Goal: Information Seeking & Learning: Learn about a topic

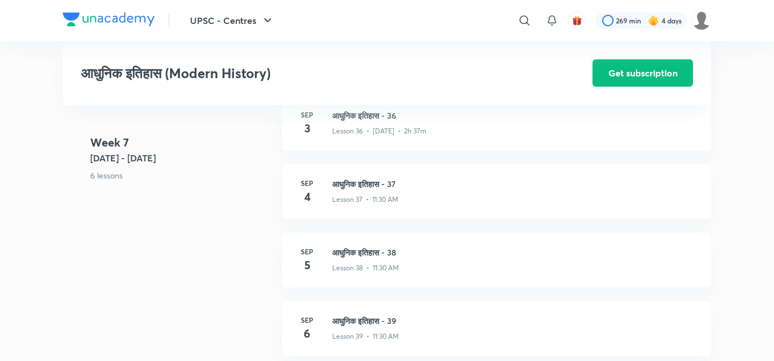
scroll to position [3700, 0]
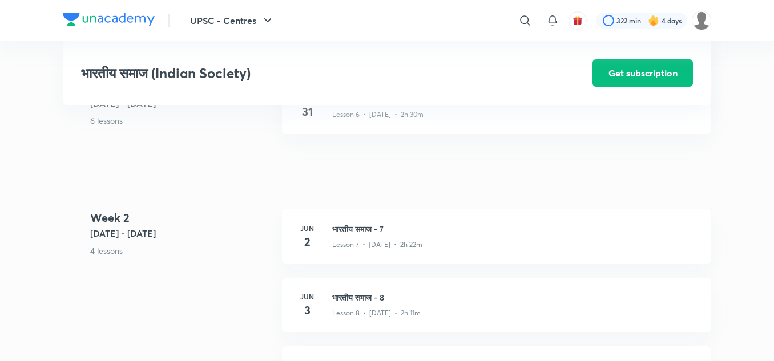
scroll to position [762, 0]
click at [365, 235] on h3 "भारतीय समाज - 7" at bounding box center [514, 229] width 365 height 12
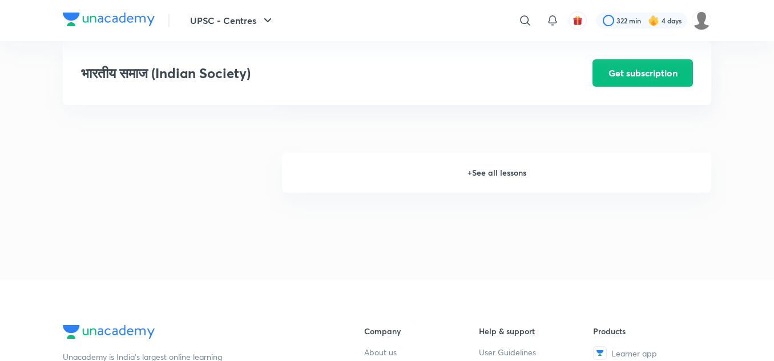
scroll to position [2003, 0]
